Goal: Transaction & Acquisition: Purchase product/service

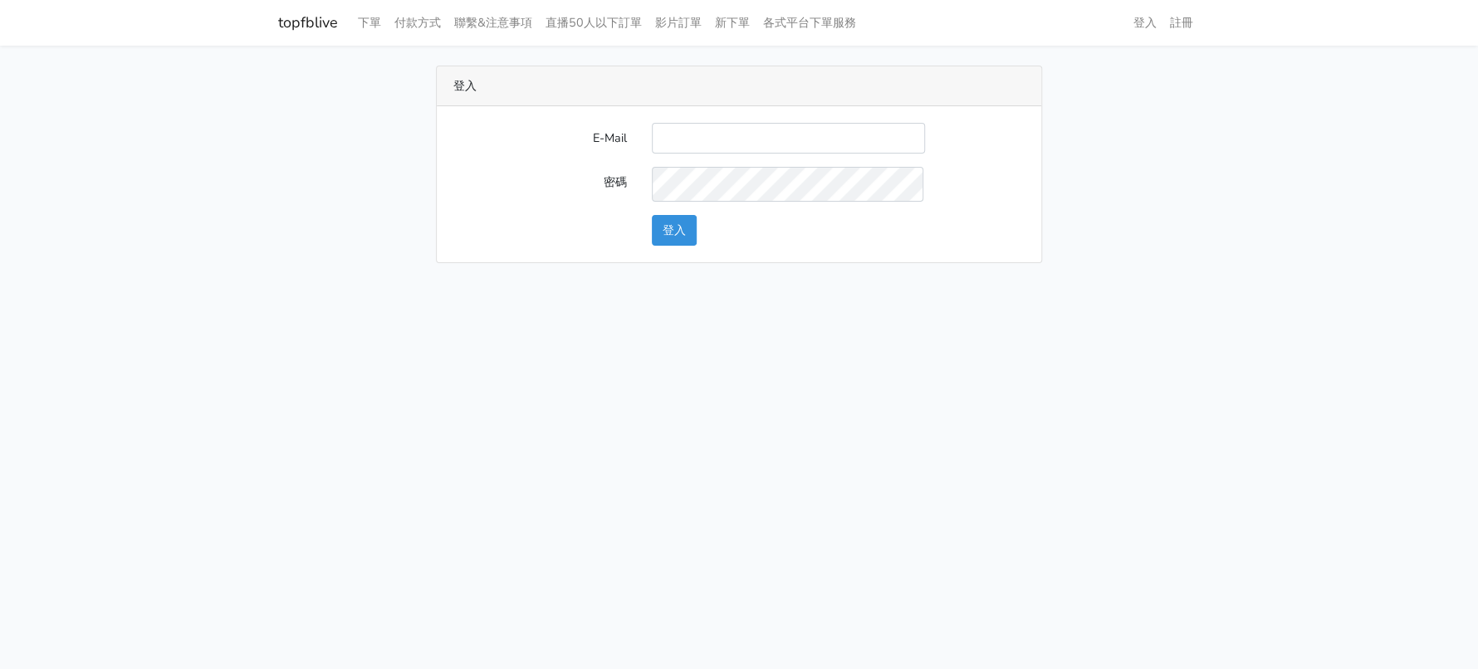
drag, startPoint x: 789, startPoint y: 143, endPoint x: 799, endPoint y: 172, distance: 31.0
click at [789, 143] on input "E-Mail" at bounding box center [788, 138] width 273 height 31
type input "[EMAIL_ADDRESS][DOMAIN_NAME]"
click at [680, 246] on button "登入" at bounding box center [674, 230] width 45 height 31
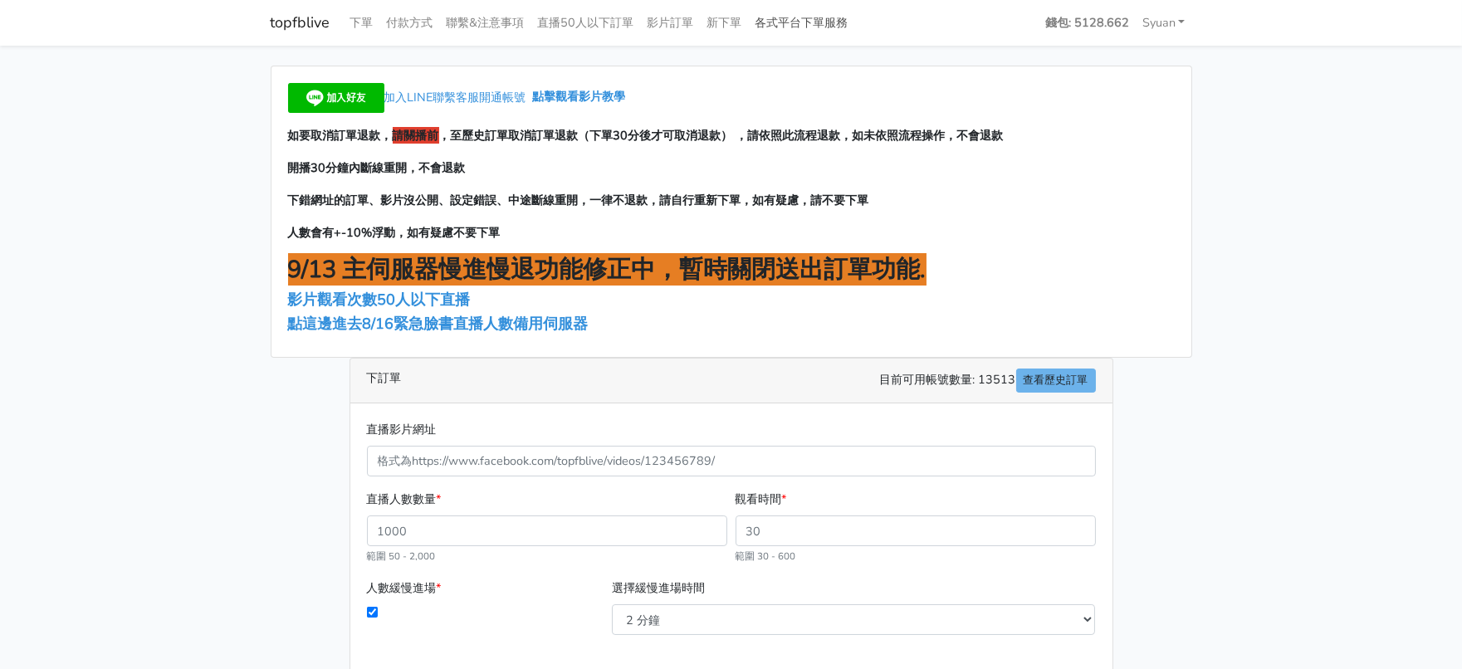
click at [855, 8] on link "各式平台下單服務" at bounding box center [802, 23] width 106 height 32
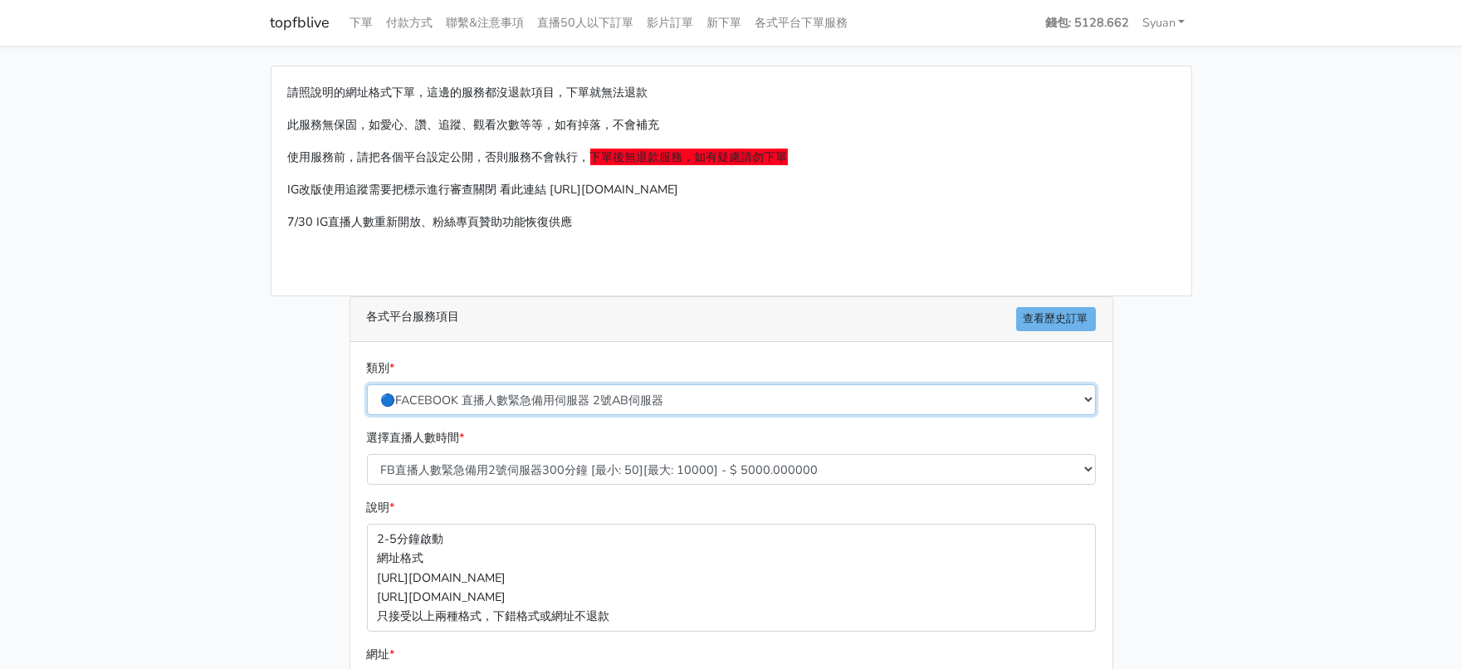
click at [628, 415] on select "🔵FACEBOOK 直播人數緊急備用伺服器 2號AB伺服器 🔵FACEBOOK 網軍專用貼文留言 安全保密 🔵FACEBOOK 直播人數緊急備用伺服器 J1 …" at bounding box center [731, 399] width 729 height 31
select select "🔵2/12新增FACEBOOK 直播人數緊急備用伺服器 SC伺服器"
click at [368, 415] on select "🔵FACEBOOK 直播人數緊急備用伺服器 2號AB伺服器 🔵FACEBOOK 網軍專用貼文留言 安全保密 🔵FACEBOOK 直播人數緊急備用伺服器 J1 …" at bounding box center [731, 399] width 729 height 31
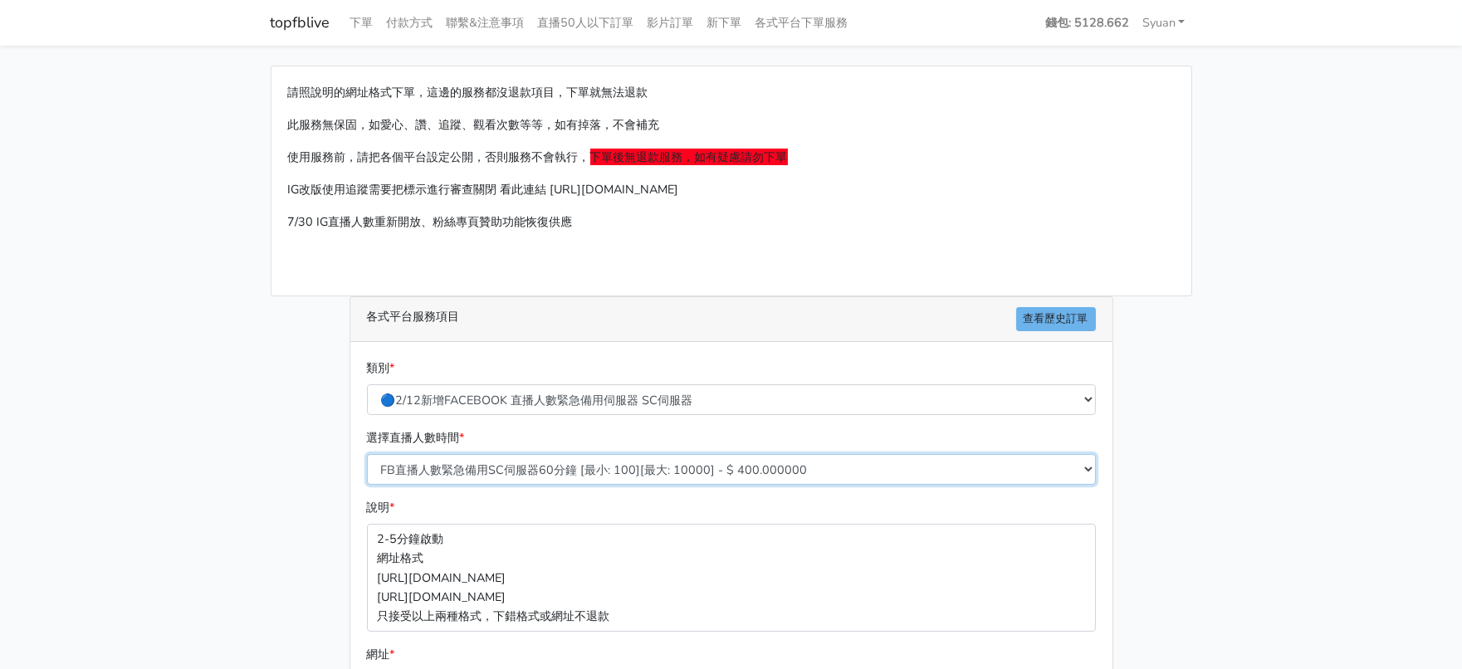
drag, startPoint x: 542, startPoint y: 514, endPoint x: 537, endPoint y: 521, distance: 9.0
click at [542, 485] on select "FB直播人數緊急備用SC伺服器60分鐘 [最小: 100][最大: 10000] - $ 400.000000 FB直播人數緊急備用SC伺服器120分鐘 [最…" at bounding box center [731, 469] width 729 height 31
select select "636"
click at [368, 485] on select "FB直播人數緊急備用SC伺服器60分鐘 [最小: 100][最大: 10000] - $ 400.000000 FB直播人數緊急備用SC伺服器120分鐘 [最…" at bounding box center [731, 469] width 729 height 31
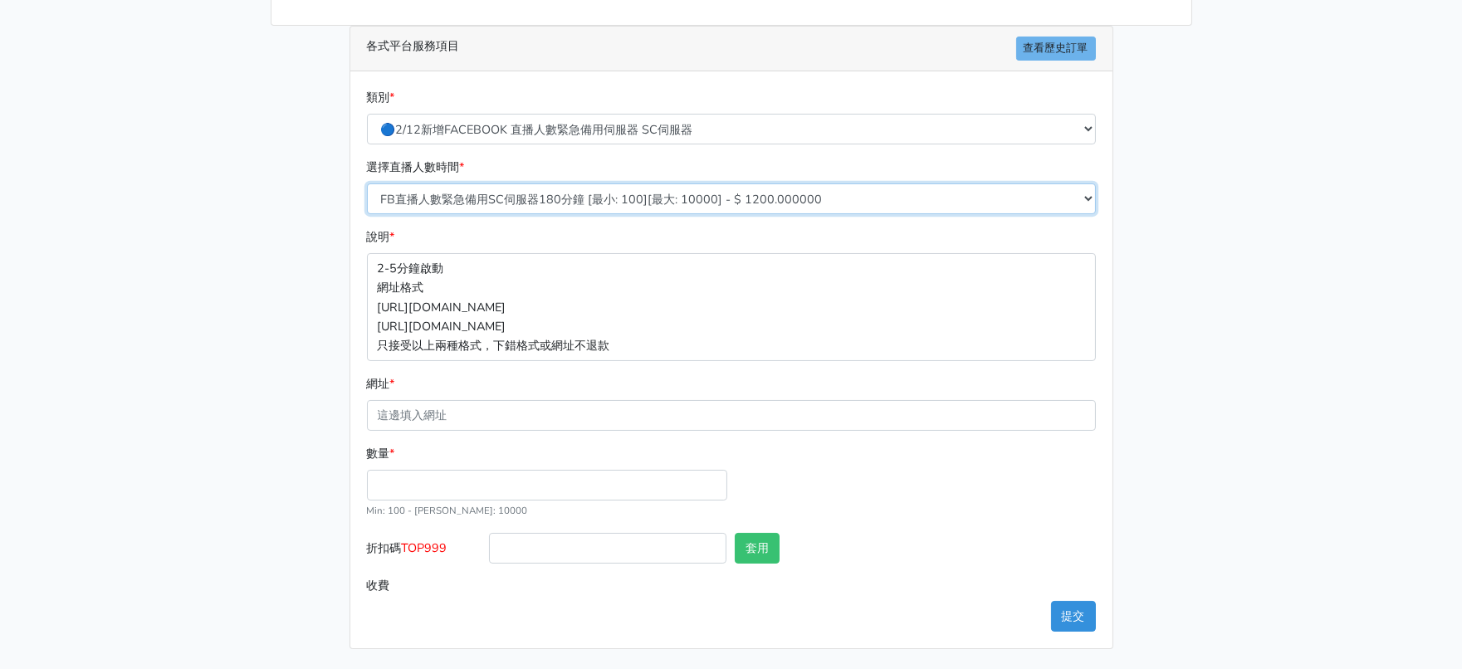
scroll to position [311, 0]
click at [420, 501] on input "數量 *" at bounding box center [547, 485] width 360 height 31
type input "300"
type input "360.000"
click at [441, 556] on span "TOP999" at bounding box center [425, 548] width 46 height 17
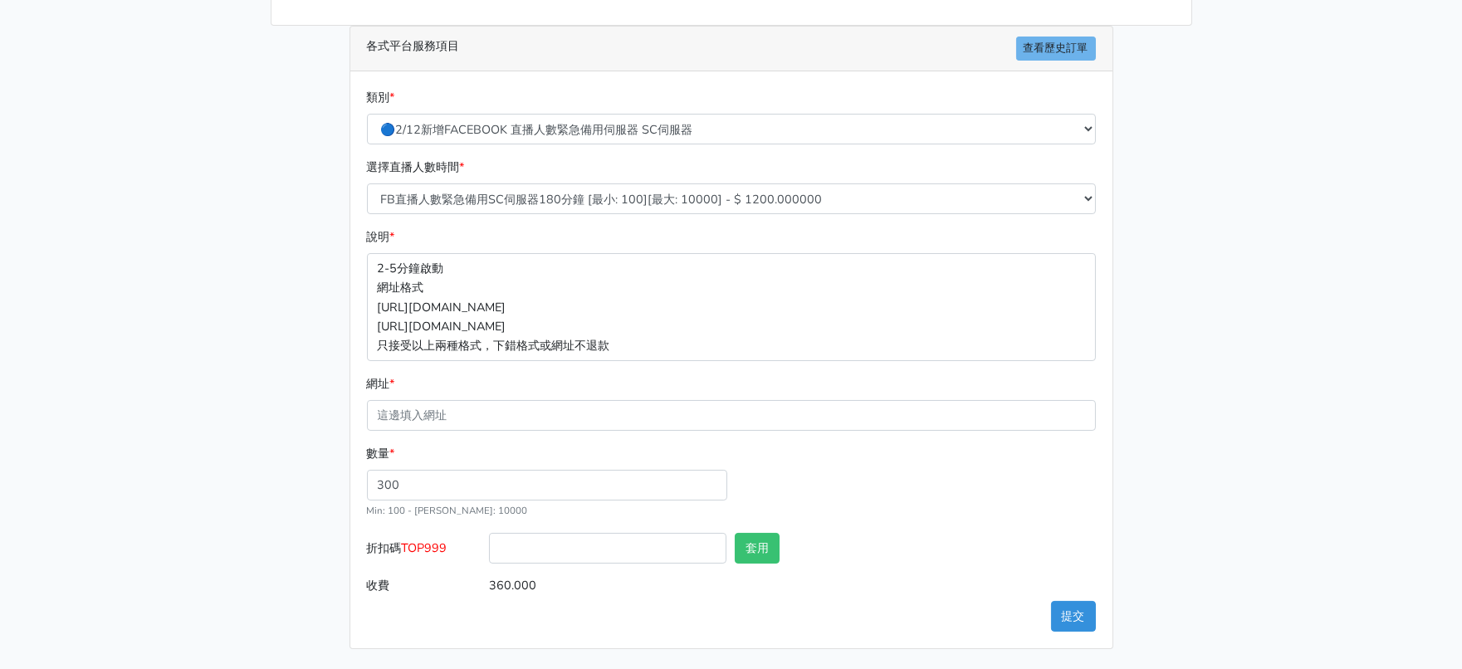
click at [489, 564] on input "折扣碼 TOP999" at bounding box center [607, 548] width 237 height 31
click at [441, 556] on span "TOP999" at bounding box center [425, 548] width 46 height 17
click at [489, 564] on input "折扣碼 TOP999" at bounding box center [607, 548] width 237 height 31
copy span "TOP999"
click at [570, 564] on input "折扣碼 TOP999" at bounding box center [607, 548] width 237 height 31
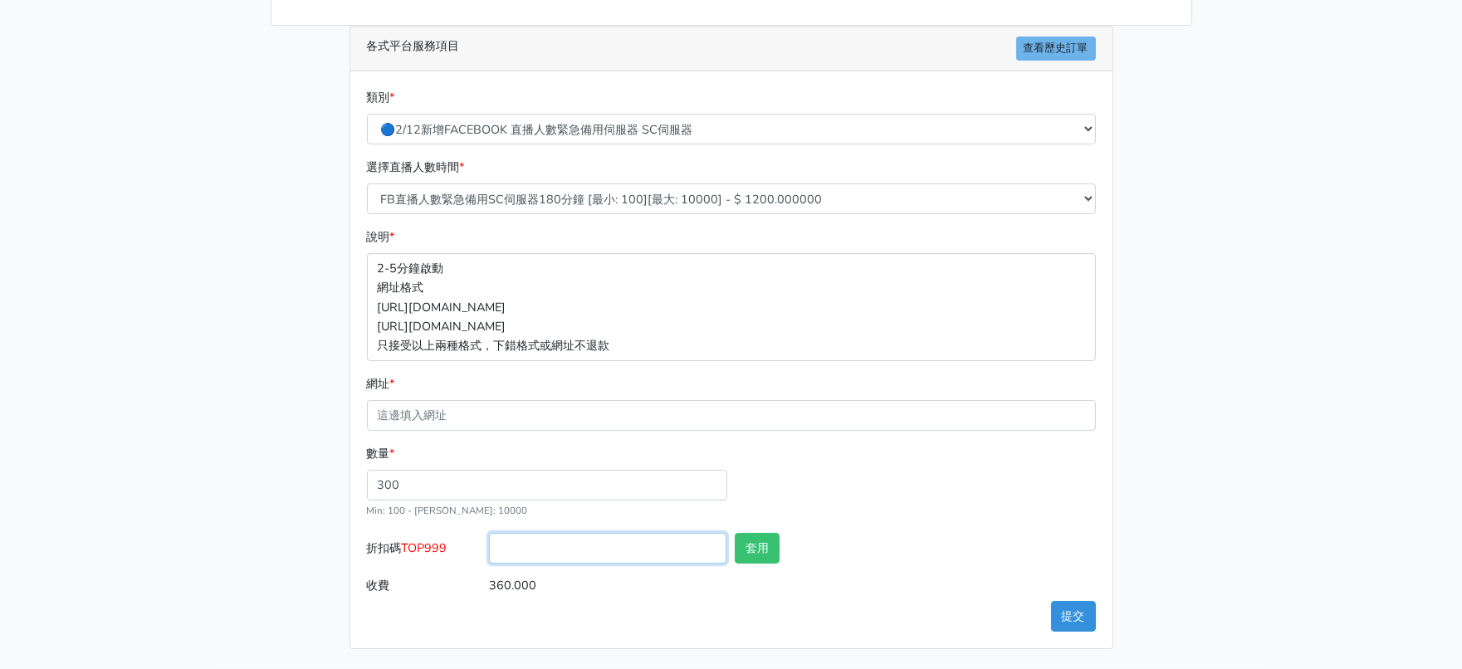
paste input "TOP999"
type input "TOP999"
click at [748, 564] on button "套用" at bounding box center [757, 548] width 45 height 31
type input "套用失敗"
click at [264, 546] on div "請照說明的網址格式下單，這邊的服務都沒退款項目，下單就無法退款 此服務無保固，如愛心、讚、追蹤、觀看次數等等，如有掉落，不會補充 使用服務前，請把各個平台設定…" at bounding box center [731, 222] width 946 height 854
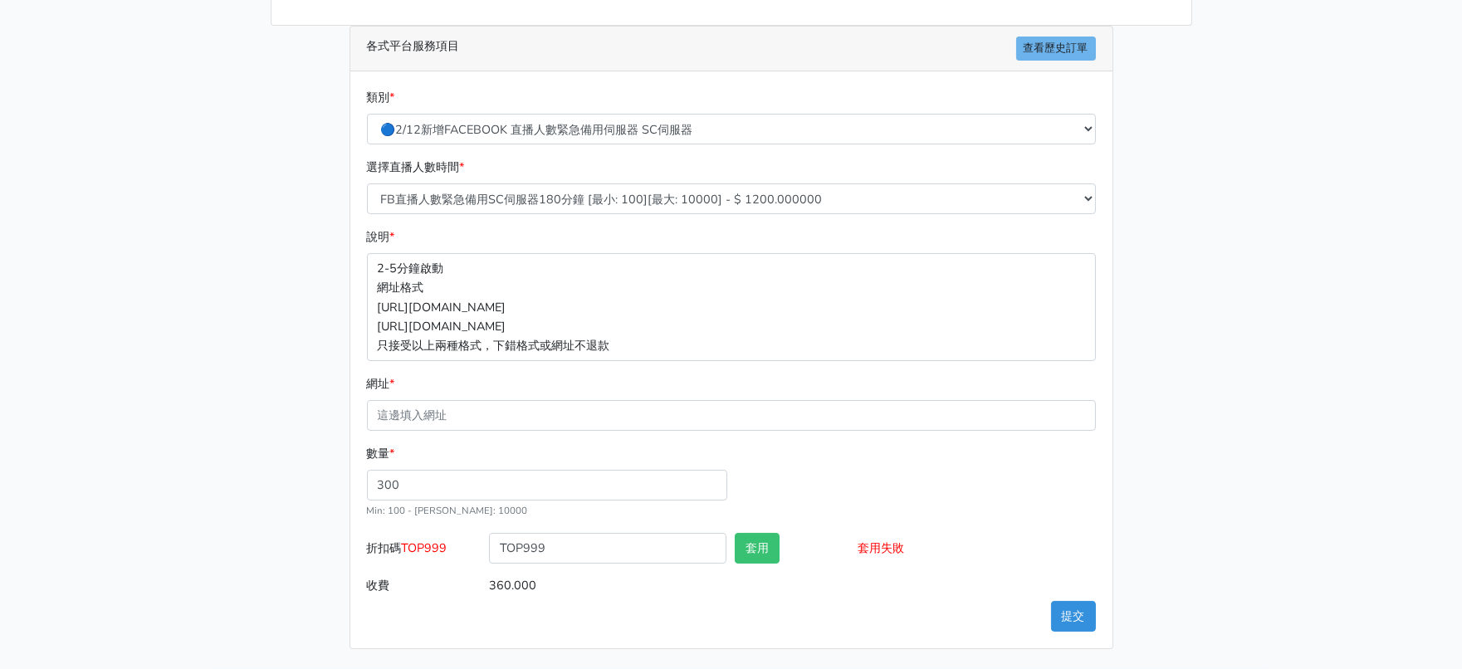
scroll to position [384, 0]
click at [570, 183] on select "FB直播人數緊急備用SC伺服器60分鐘 [最小: 100][最大: 10000] - $ 400.000000 FB直播人數緊急備用SC伺服器120分鐘 [最…" at bounding box center [731, 198] width 729 height 31
select select "638"
click at [368, 183] on select "FB直播人數緊急備用SC伺服器60分鐘 [最小: 100][最大: 10000] - $ 400.000000 FB直播人數緊急備用SC伺服器120分鐘 [最…" at bounding box center [731, 198] width 729 height 31
type input "480.000"
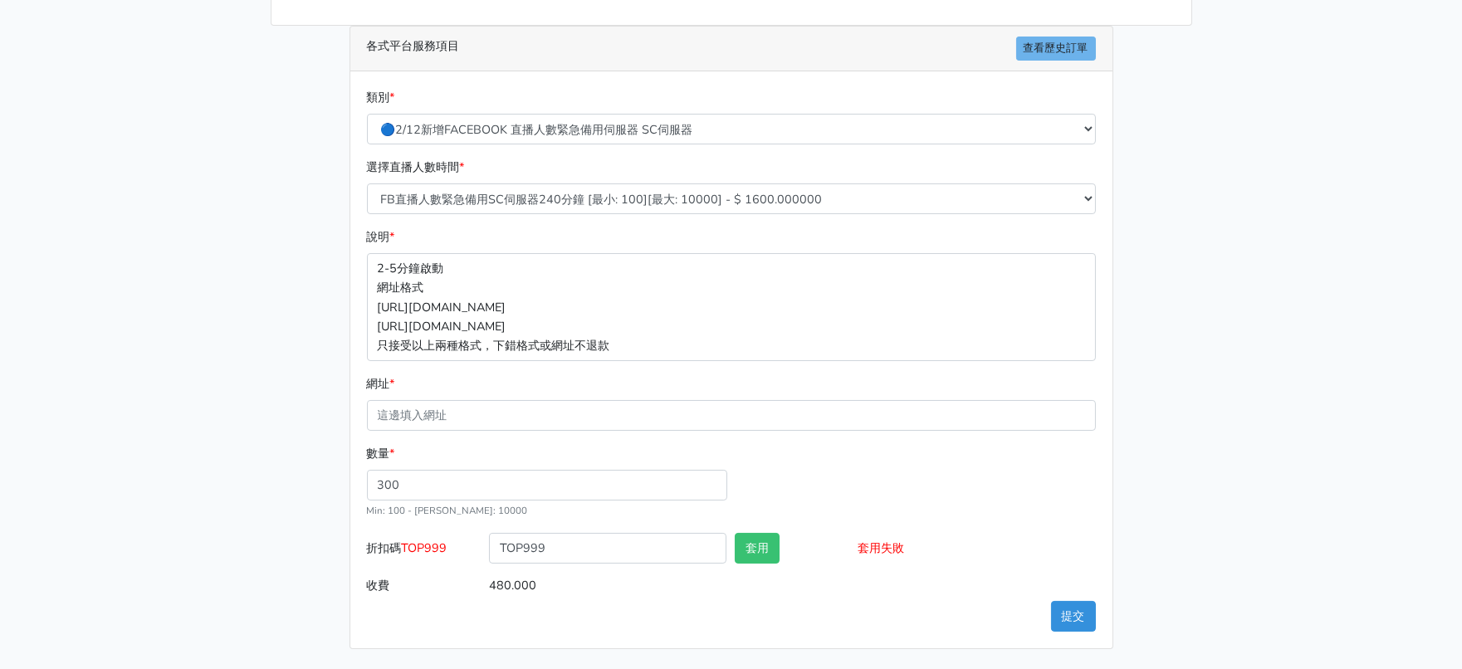
click at [152, 473] on main "請照說明的網址格式下單，這邊的服務都沒退款項目，下單就無法退款 此服務無保固，如愛心、讚、追蹤、觀看次數等等，如有掉落，不會補充 使用服務前，請把各個平台設定…" at bounding box center [731, 222] width 1462 height 894
click at [591, 374] on div "網址 *" at bounding box center [731, 402] width 729 height 56
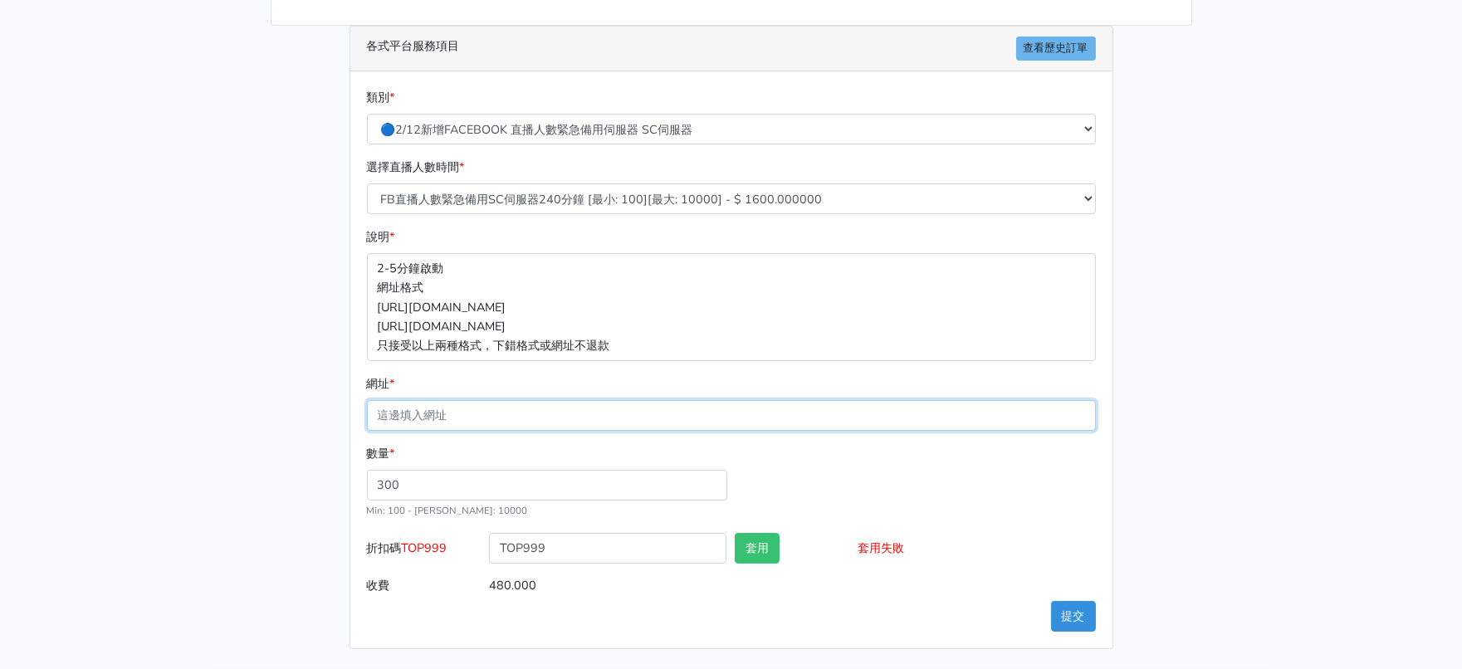
click at [563, 400] on input "網址 *" at bounding box center [731, 415] width 729 height 31
paste input "[URL][DOMAIN_NAME]"
type input "[URL][DOMAIN_NAME]"
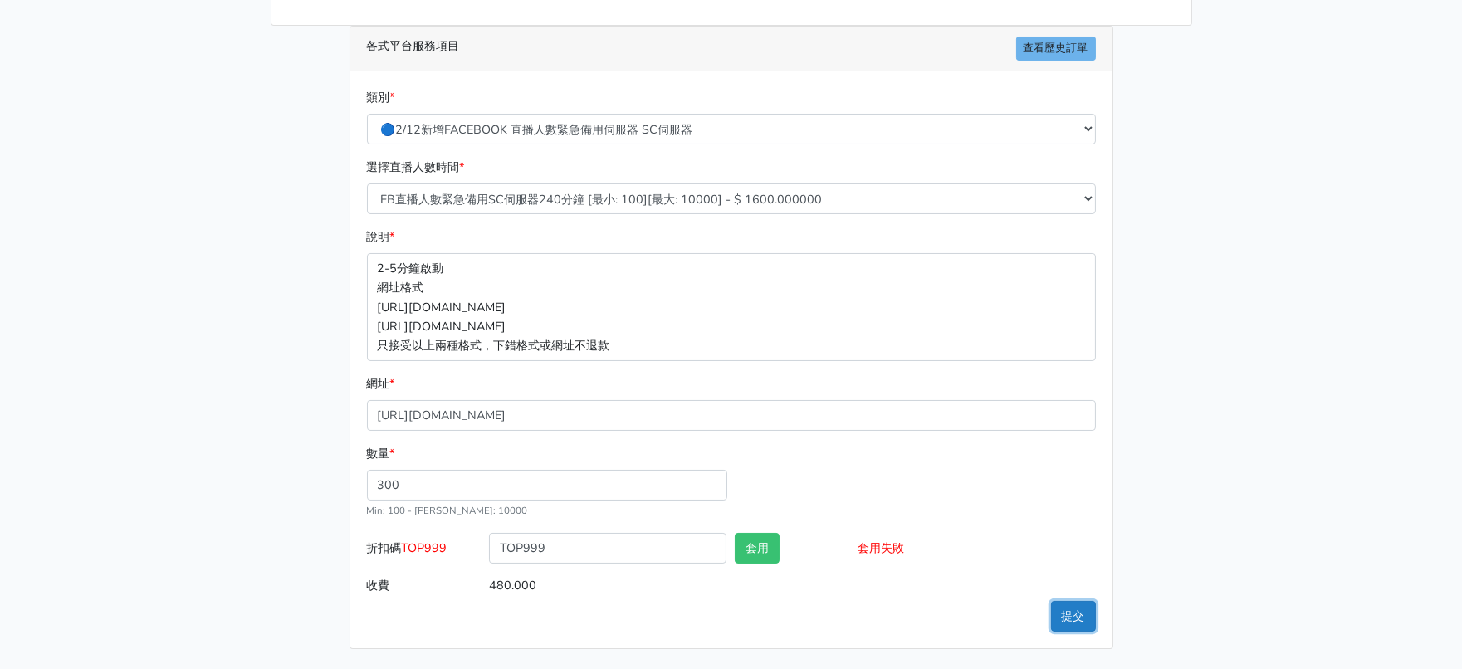
click at [1071, 618] on button "提交" at bounding box center [1073, 616] width 45 height 31
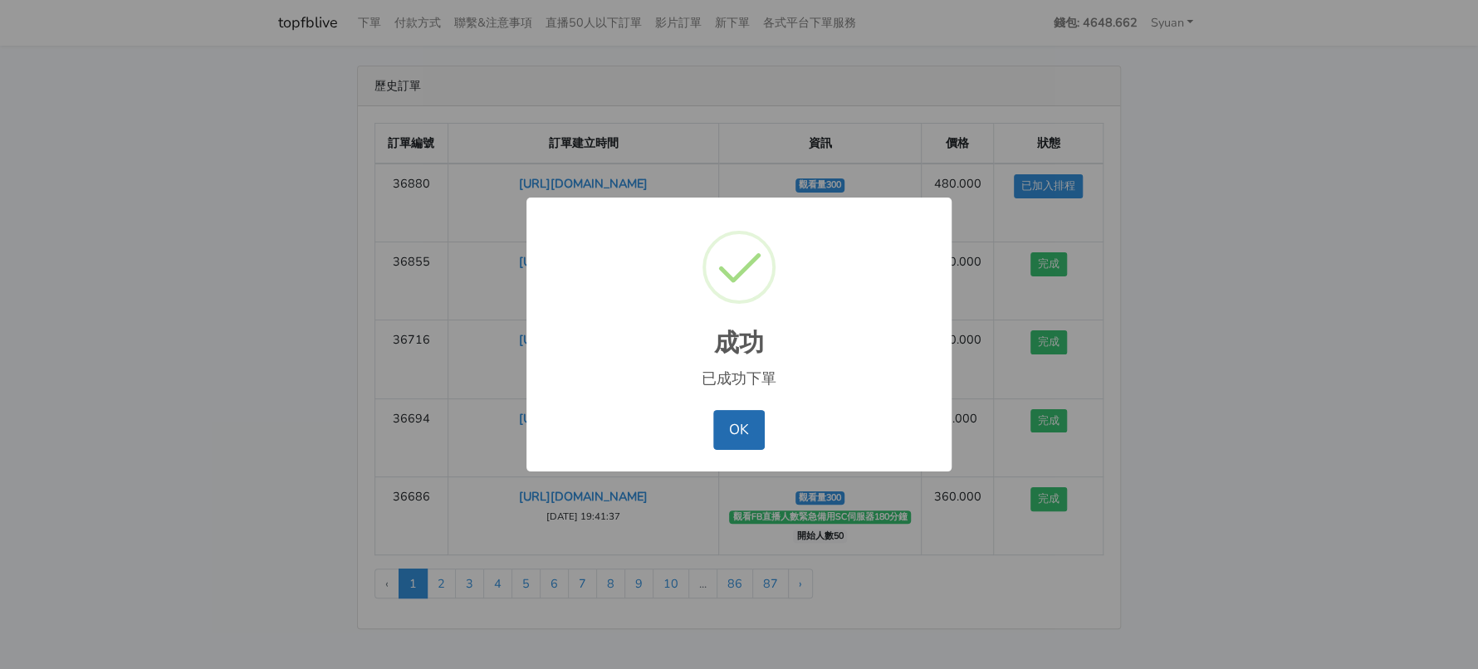
click at [723, 454] on div "OK No Cancel" at bounding box center [739, 429] width 392 height 49
click at [726, 446] on button "OK" at bounding box center [738, 430] width 51 height 40
